Goal: Information Seeking & Learning: Understand process/instructions

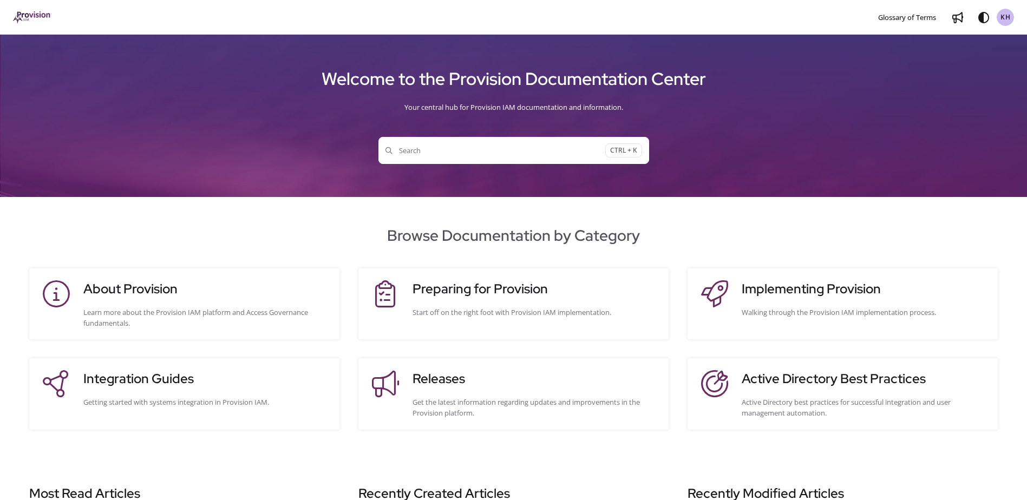
click at [435, 145] on button "Search CTRL + K" at bounding box center [513, 150] width 271 height 27
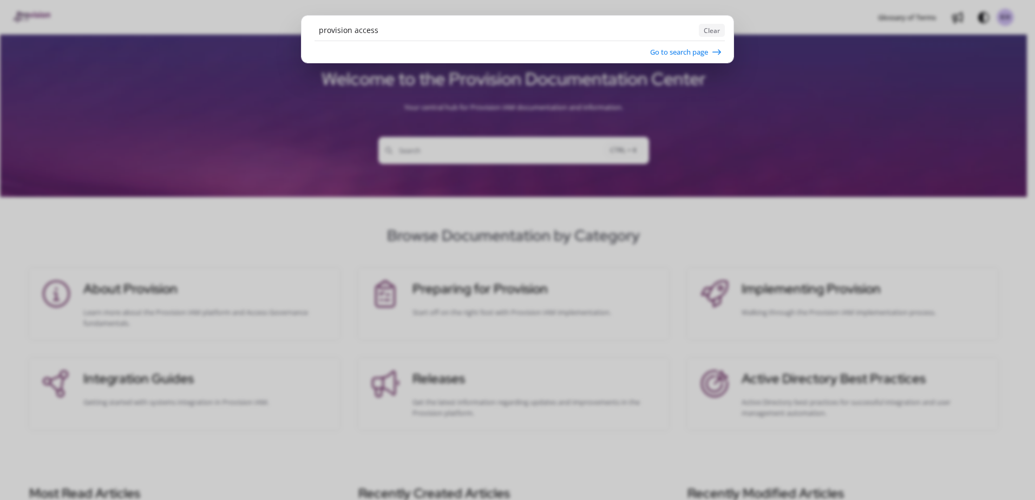
type input "provision access"
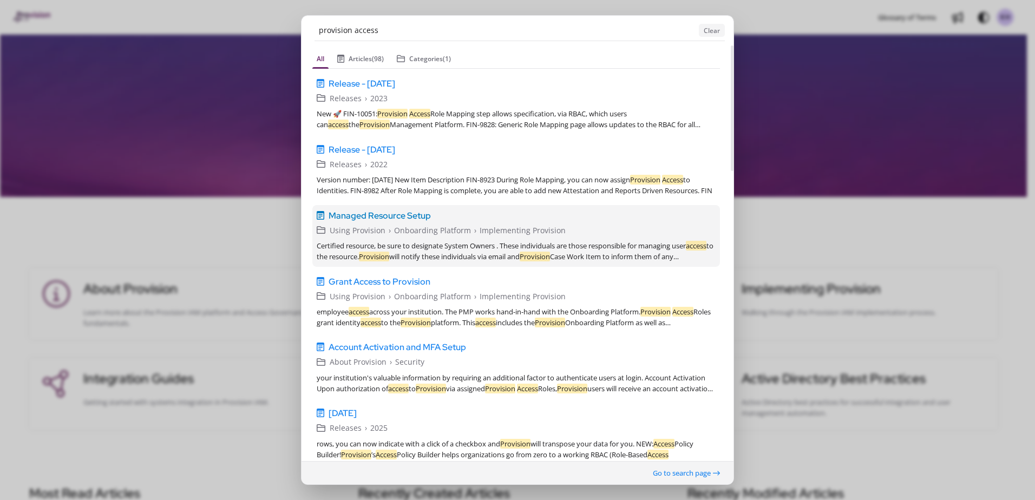
click at [394, 214] on span "Managed Resource Setup" at bounding box center [380, 215] width 102 height 13
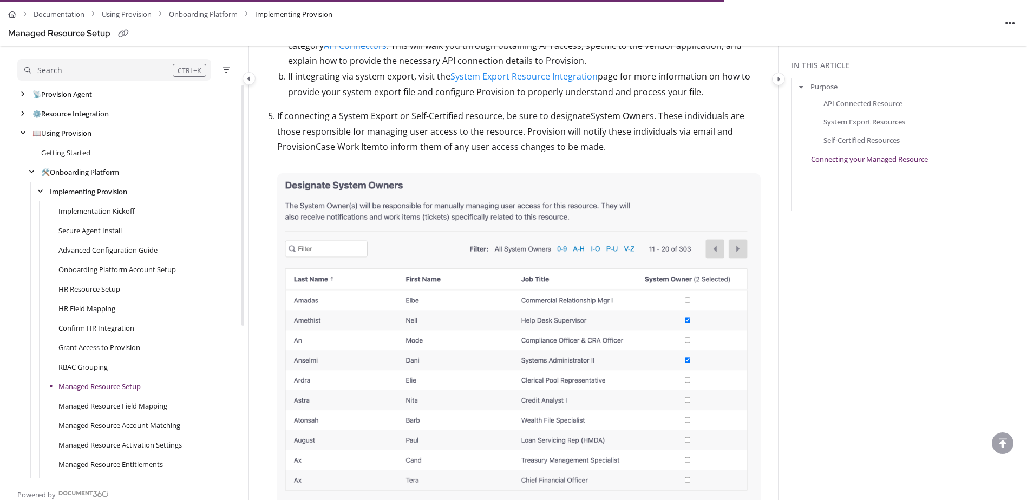
scroll to position [17, 0]
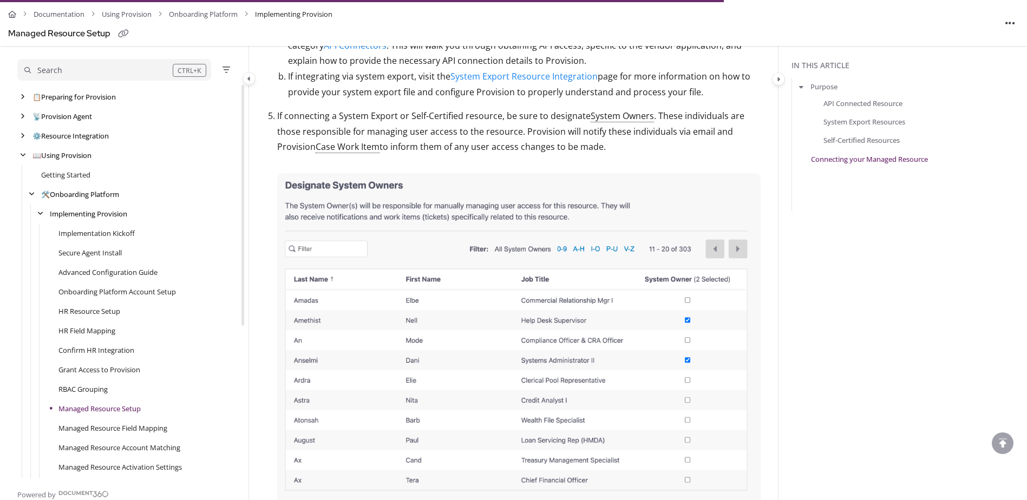
click at [56, 181] on div "Getting Started" at bounding box center [128, 174] width 223 height 19
click at [70, 175] on link "Getting Started" at bounding box center [65, 174] width 49 height 11
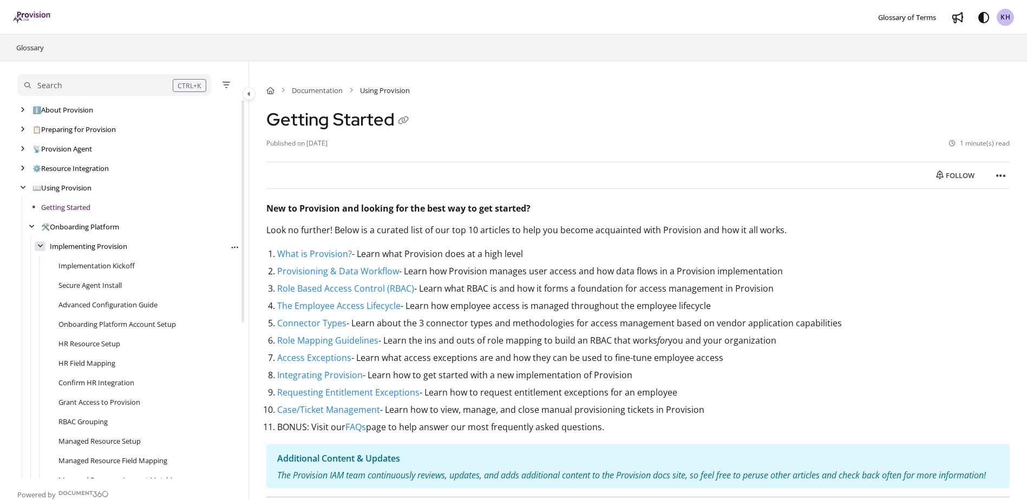
click at [38, 249] on icon "arrow" at bounding box center [40, 246] width 6 height 6
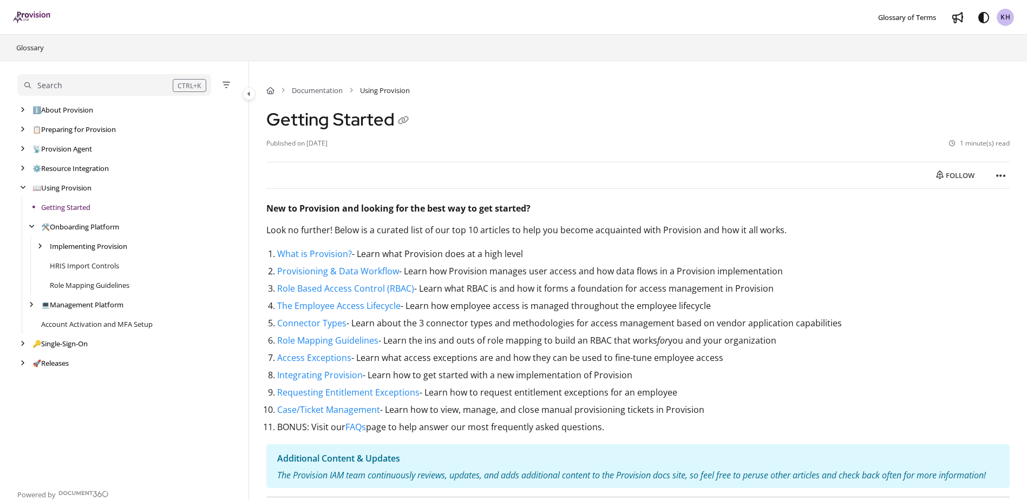
click at [81, 83] on div "Search" at bounding box center [98, 86] width 148 height 12
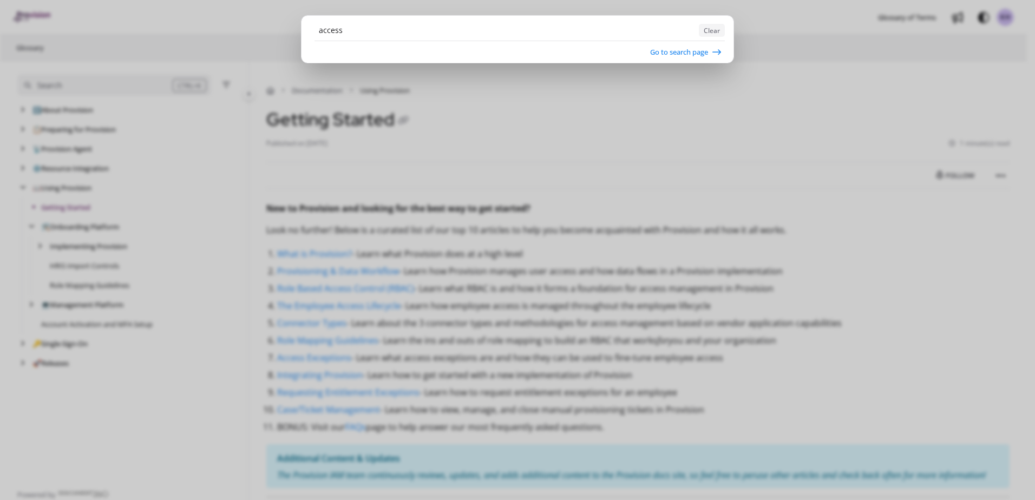
type input "access"
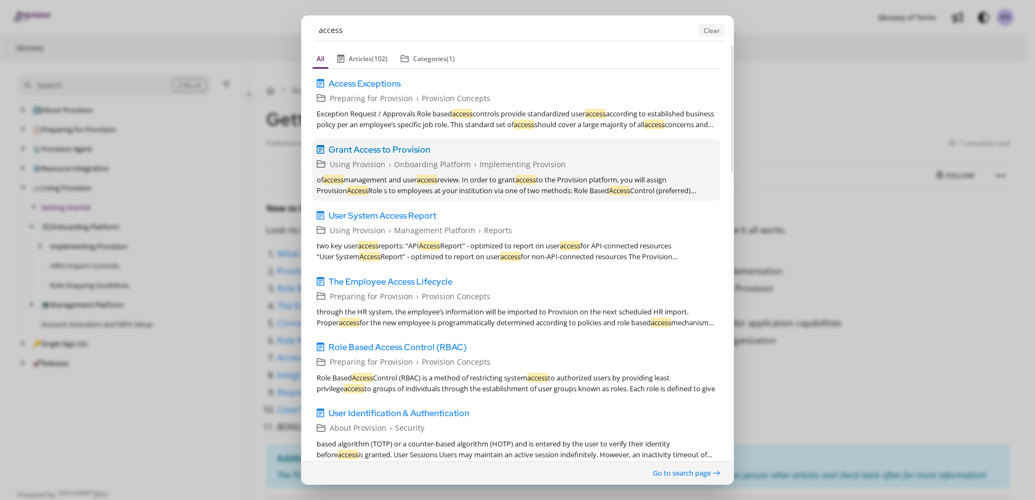
click at [392, 149] on span "Grant Access to Provision" at bounding box center [380, 149] width 102 height 13
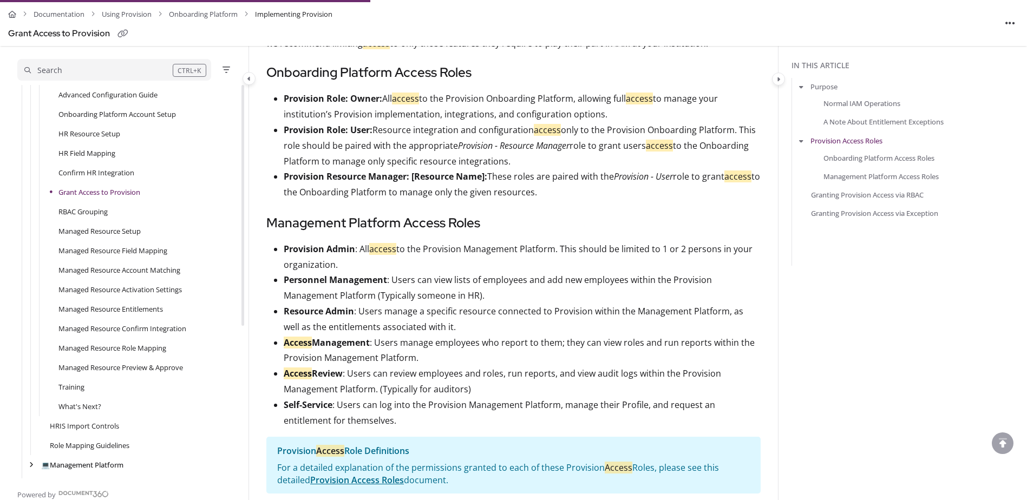
scroll to position [792, 0]
